Goal: Information Seeking & Learning: Compare options

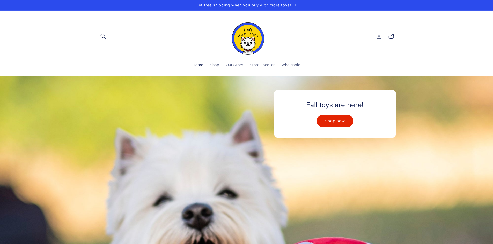
scroll to position [52, 0]
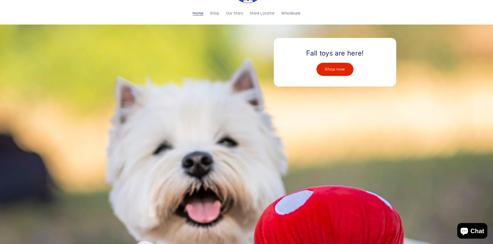
click at [333, 70] on link "Shop now" at bounding box center [334, 69] width 36 height 13
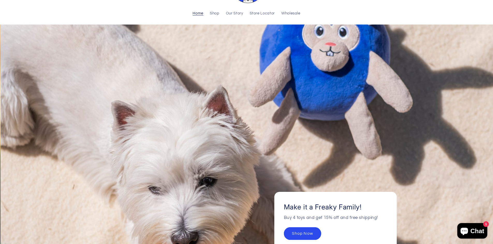
scroll to position [0, 493]
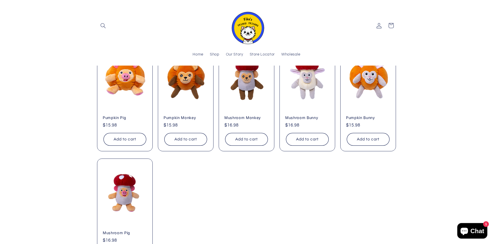
scroll to position [56, 0]
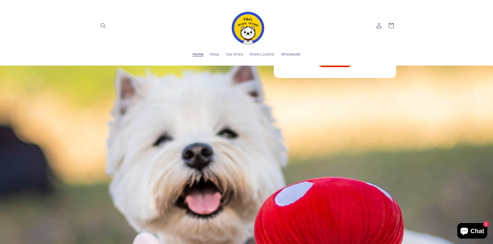
scroll to position [26, 0]
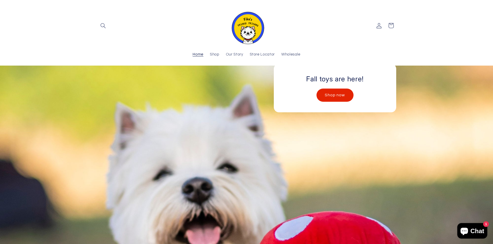
click at [330, 97] on link "Shop now" at bounding box center [334, 95] width 36 height 13
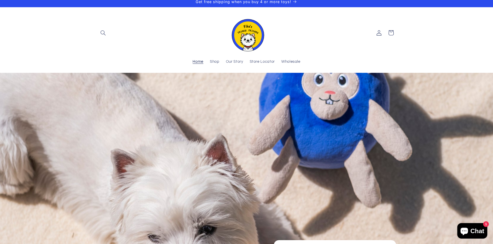
scroll to position [0, 0]
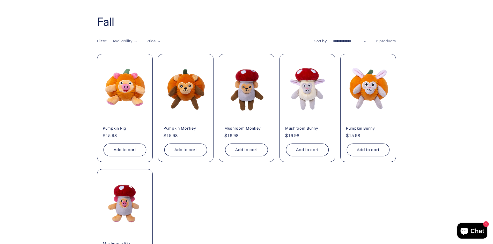
scroll to position [78, 0]
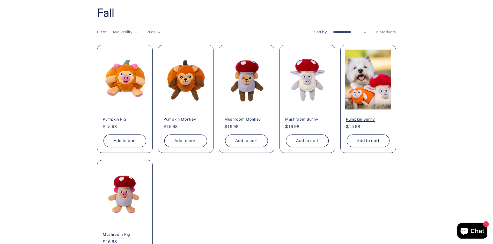
click at [357, 117] on link "Pumpkin Bunny" at bounding box center [368, 119] width 44 height 5
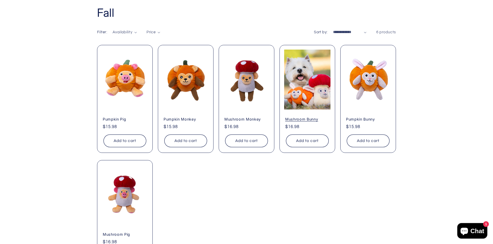
click at [308, 117] on link "Mushroom Bunny" at bounding box center [307, 119] width 44 height 5
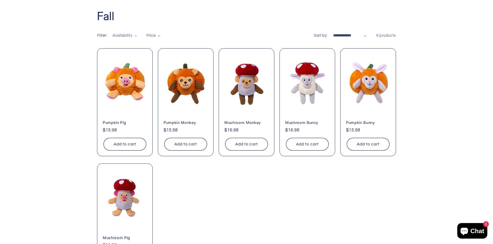
scroll to position [52, 0]
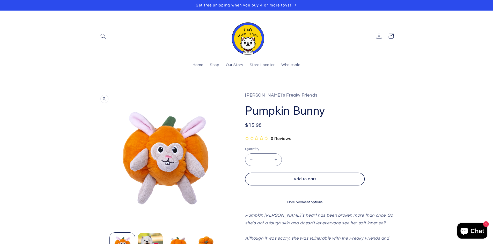
scroll to position [26, 0]
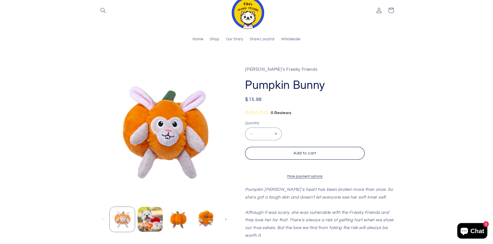
click at [127, 217] on button "Load image 1 in gallery view" at bounding box center [122, 219] width 25 height 25
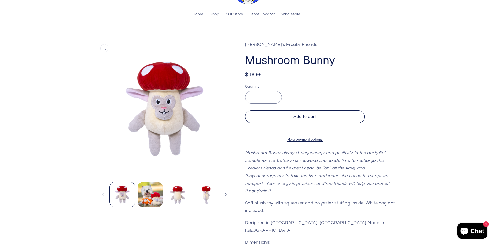
scroll to position [52, 0]
